Goal: Information Seeking & Learning: Learn about a topic

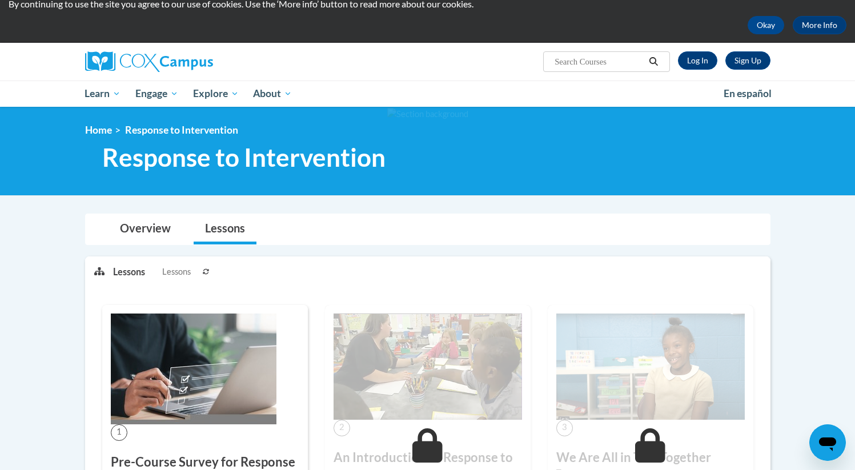
scroll to position [5, 0]
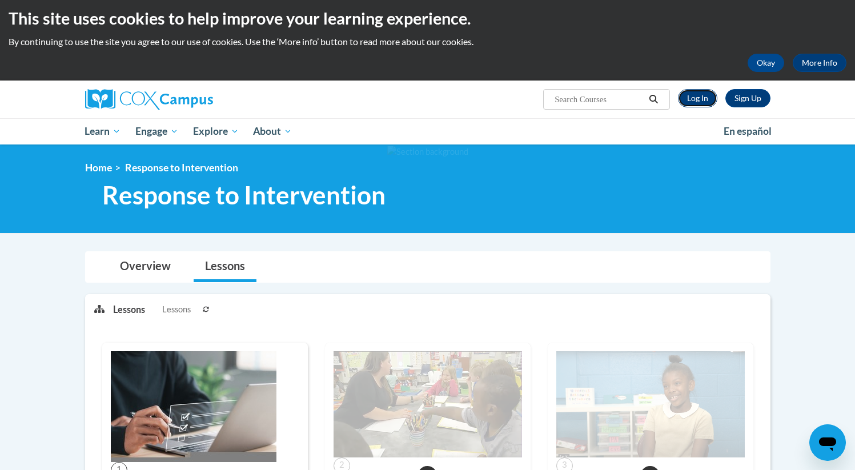
click at [692, 97] on link "Log In" at bounding box center [697, 98] width 39 height 18
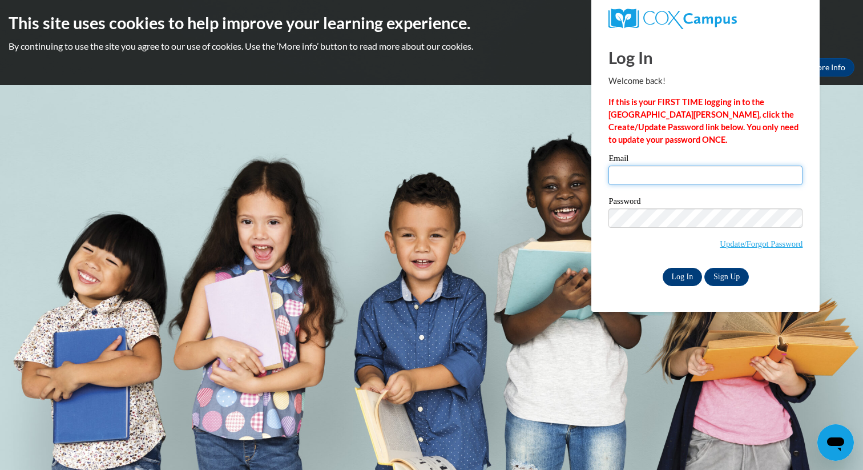
type input "idalton@habershamschools.com"
click at [682, 279] on input "Log In" at bounding box center [683, 277] width 40 height 18
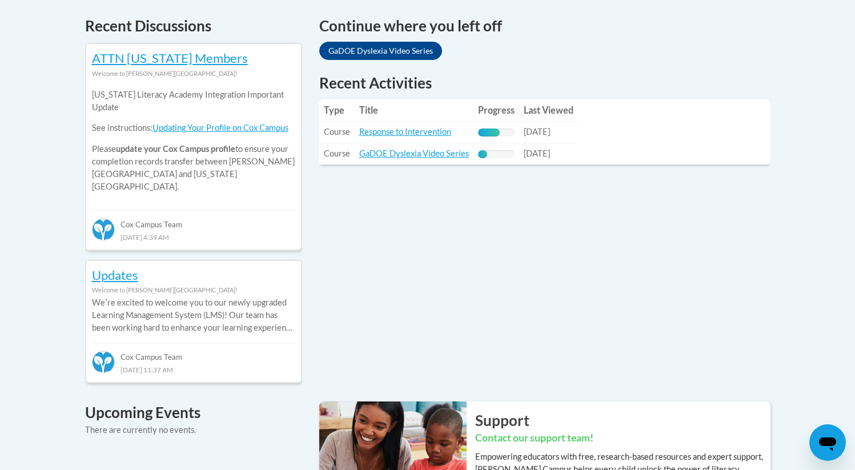
scroll to position [489, 0]
click at [437, 132] on link "Response to Intervention" at bounding box center [405, 131] width 92 height 10
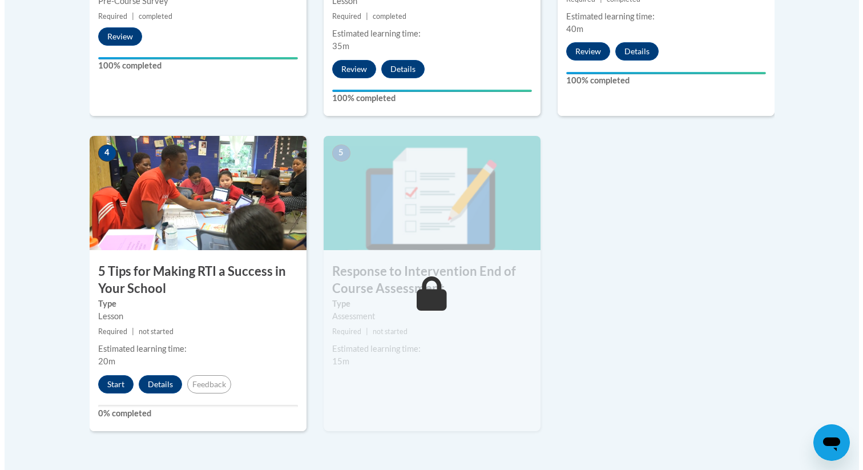
scroll to position [581, 0]
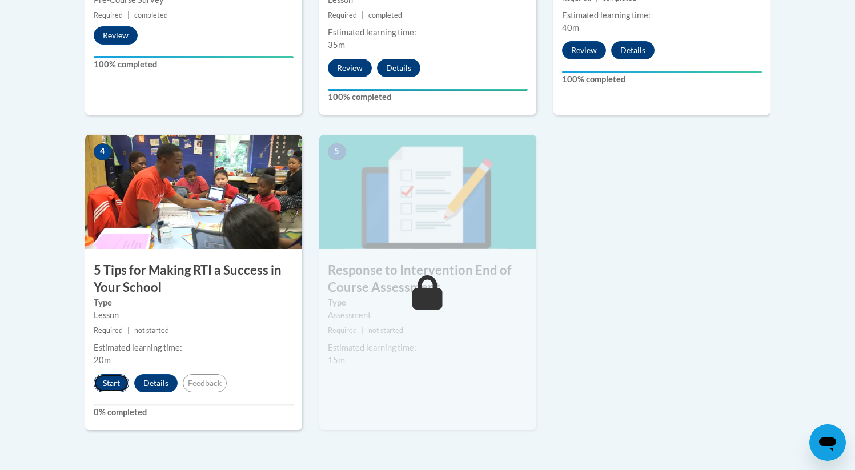
click at [110, 380] on button "Start" at bounding box center [111, 383] width 35 height 18
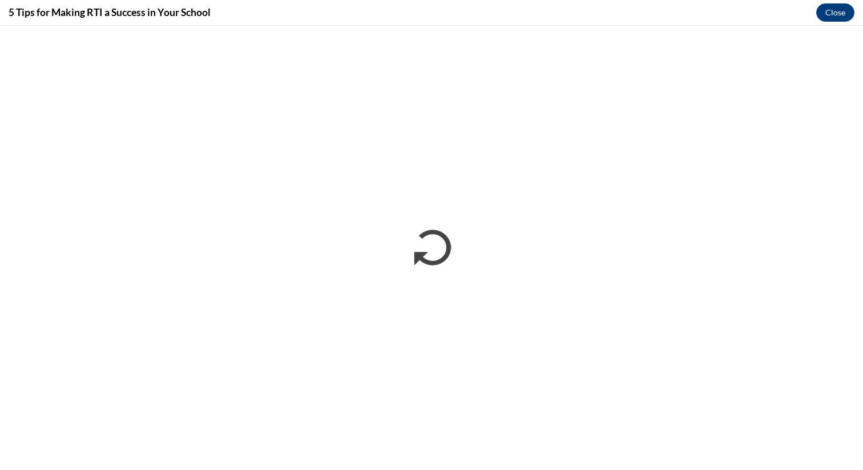
scroll to position [0, 0]
